Goal: Task Accomplishment & Management: Manage account settings

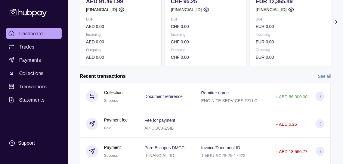
scroll to position [90, 0]
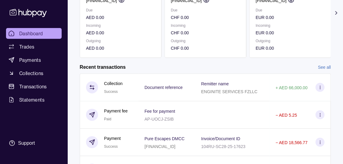
click at [325, 70] on link "See all" at bounding box center [324, 67] width 13 height 7
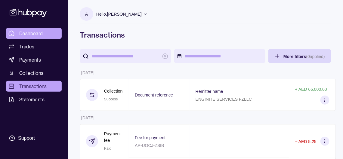
click at [42, 36] on span "Dashboard" at bounding box center [31, 33] width 24 height 7
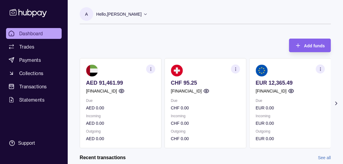
click at [336, 106] on icon at bounding box center [337, 103] width 6 height 6
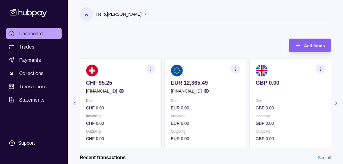
click at [336, 105] on icon at bounding box center [337, 103] width 2 height 3
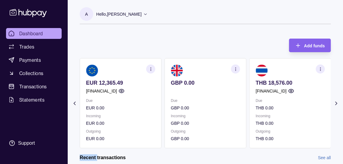
click at [336, 105] on icon at bounding box center [337, 103] width 2 height 3
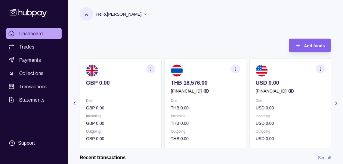
click at [337, 105] on icon at bounding box center [337, 103] width 2 height 3
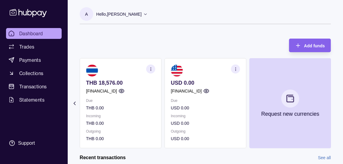
click at [75, 105] on icon at bounding box center [75, 103] width 2 height 3
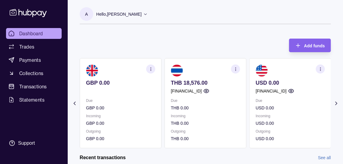
click at [142, 15] on p "Hello, [PERSON_NAME]" at bounding box center [118, 14] width 45 height 7
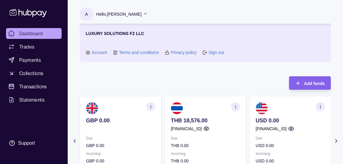
click at [207, 54] on icon at bounding box center [205, 52] width 5 height 5
click at [215, 54] on link "Sign out" at bounding box center [216, 52] width 15 height 7
